Goal: Task Accomplishment & Management: Manage account settings

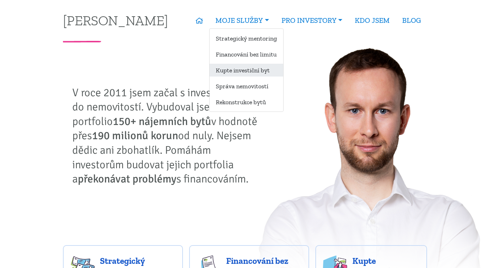
click at [237, 74] on link "Kupte investiční byt" at bounding box center [247, 70] width 74 height 13
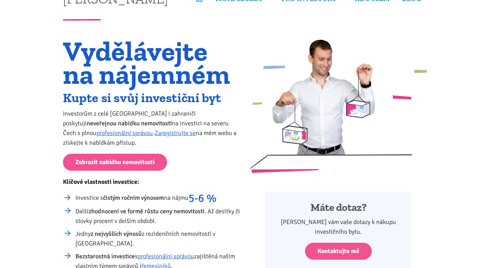
scroll to position [35, 0]
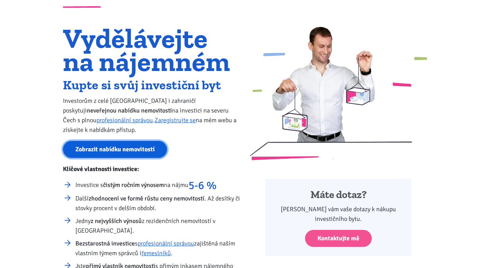
click at [125, 150] on link "Zobrazit nabídku nemovitostí" at bounding box center [115, 149] width 104 height 17
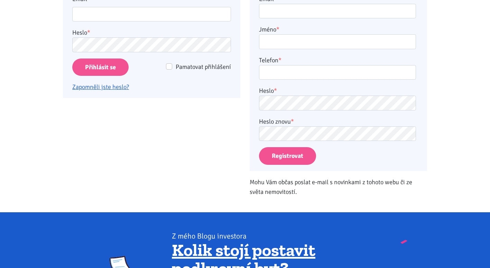
scroll to position [35, 0]
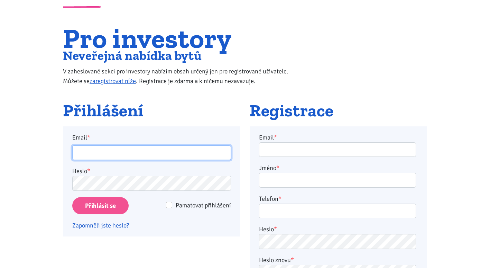
type input "[DOMAIN_NAME][EMAIL_ADDRESS][DOMAIN_NAME]"
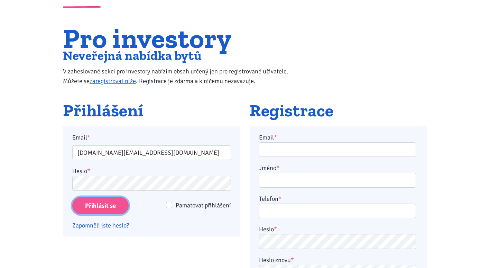
click at [100, 208] on input "Přihlásit se" at bounding box center [100, 206] width 56 height 18
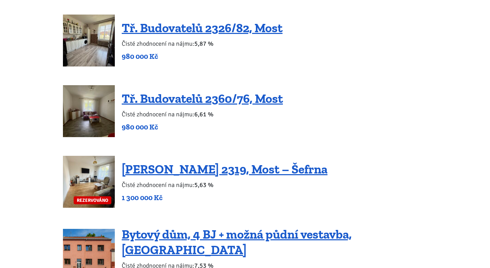
scroll to position [899, 0]
